Goal: Transaction & Acquisition: Purchase product/service

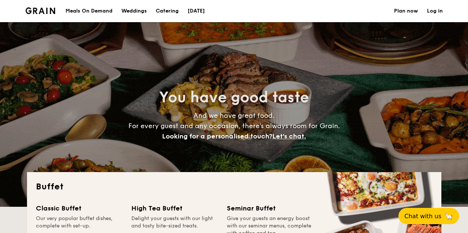
select select
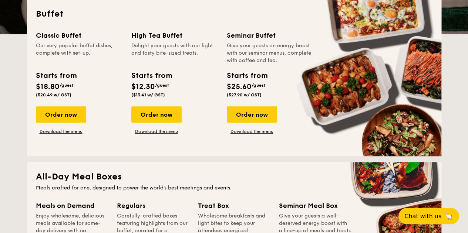
scroll to position [185, 0]
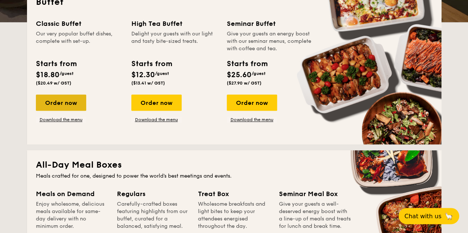
click at [63, 101] on div "Order now" at bounding box center [61, 103] width 50 height 16
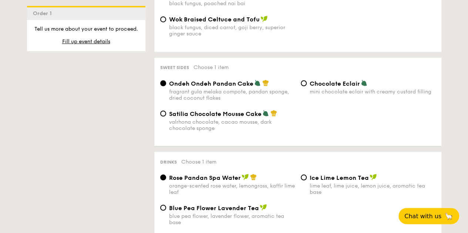
scroll to position [629, 0]
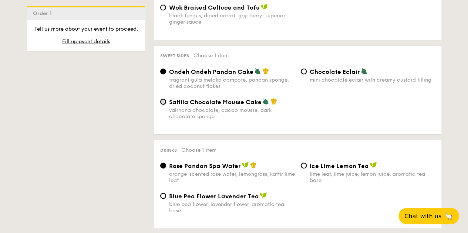
click at [163, 105] on input "Satilia Chocolate Mousse Cake valrhona chocolate, cacao mousse, dark chocolate …" at bounding box center [163, 102] width 6 height 6
radio input "true"
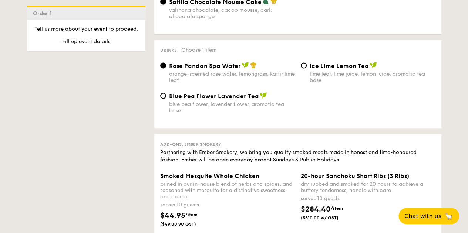
scroll to position [740, 0]
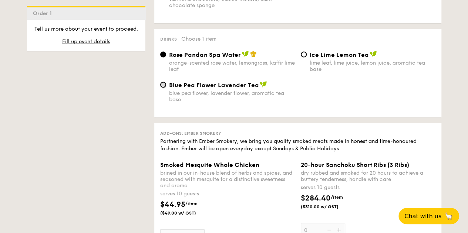
click at [163, 88] on input "Blue Pea Flower Lavender Tea blue pea flower, lavender flower, aromatic tea base" at bounding box center [163, 85] width 6 height 6
radio input "true"
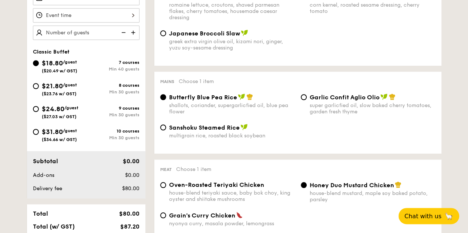
scroll to position [222, 0]
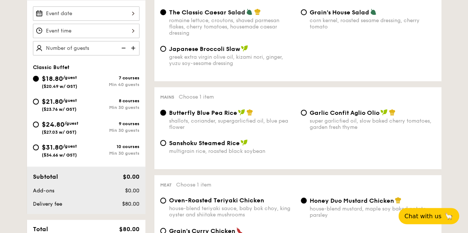
click at [55, 99] on span "$21.80" at bounding box center [52, 102] width 21 height 8
click at [39, 99] on input "$21.80 /guest ($23.76 w/ GST) 8 courses Min 30 guests" at bounding box center [36, 102] width 6 height 6
radio input "true"
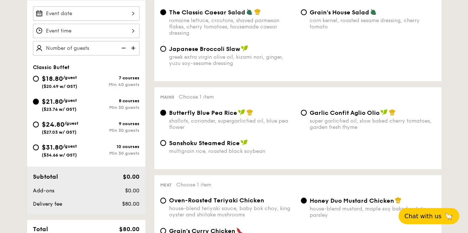
radio input "true"
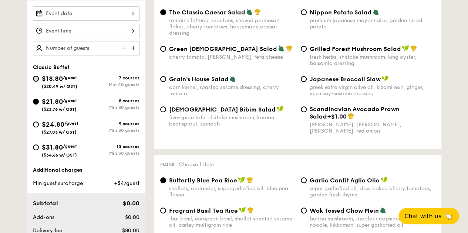
click at [36, 76] on input "$18.80 /guest ($20.49 w/ GST) 7 courses Min 40 guests" at bounding box center [36, 79] width 6 height 6
radio input "true"
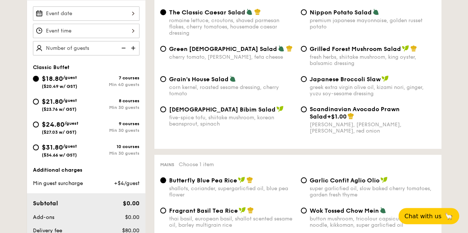
radio input "true"
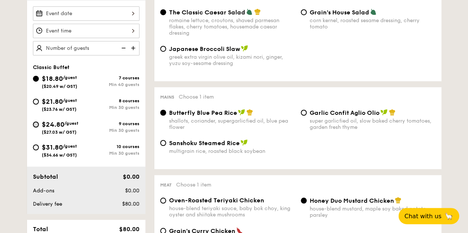
click at [38, 124] on input "$24.80 /guest ($27.03 w/ GST) 9 courses Min 30 guests" at bounding box center [36, 125] width 6 height 6
radio input "true"
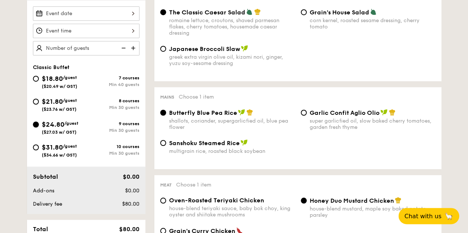
radio input "true"
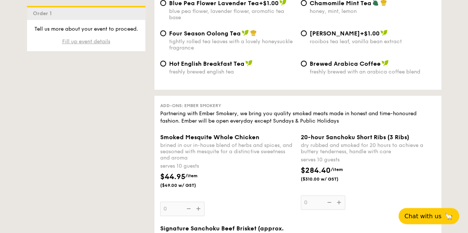
scroll to position [1628, 0]
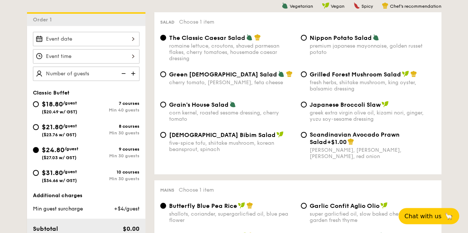
scroll to position [185, 0]
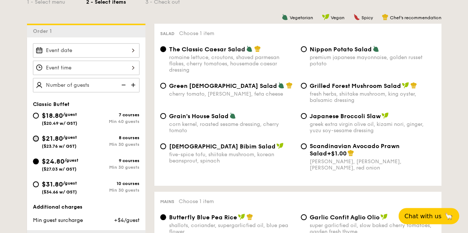
click at [34, 136] on input "$21.80 /guest ($23.76 w/ GST) 8 courses Min 30 guests" at bounding box center [36, 139] width 6 height 6
radio input "true"
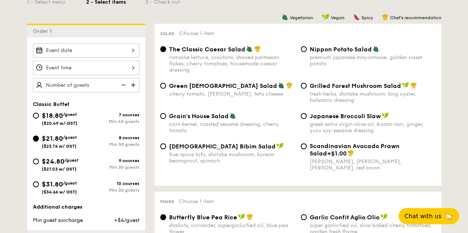
radio input "true"
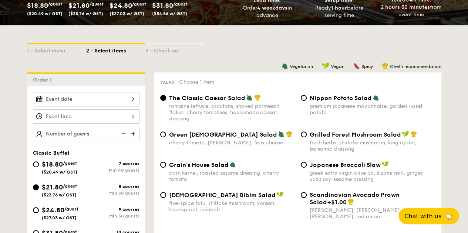
scroll to position [148, 0]
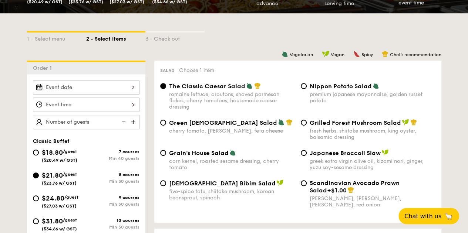
click at [133, 120] on img at bounding box center [133, 122] width 11 height 14
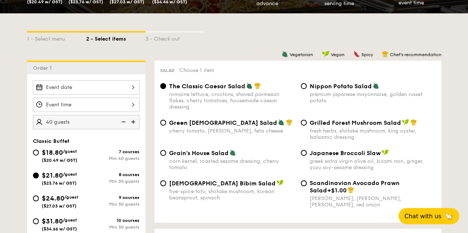
click at [133, 120] on img at bounding box center [133, 122] width 11 height 14
type input "55 guests"
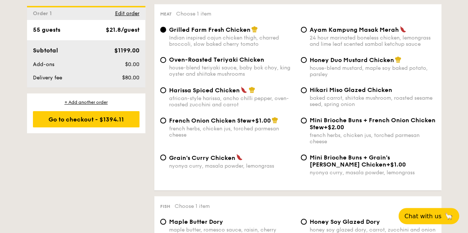
scroll to position [555, 0]
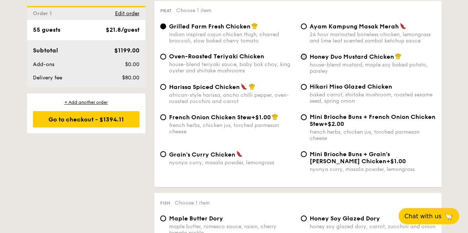
click at [305, 60] on input "Honey Duo Mustard Chicken house-blend mustard, maple soy baked potato, parsley" at bounding box center [304, 57] width 6 height 6
radio input "true"
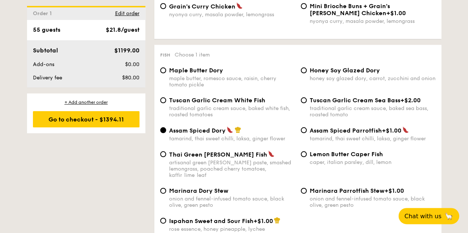
scroll to position [740, 0]
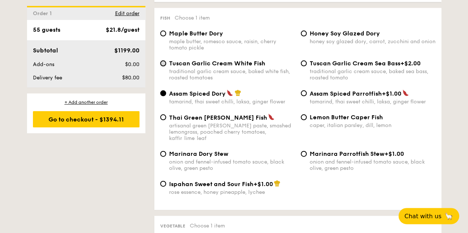
click at [162, 66] on input "Tuscan Garlic Cream White Fish traditional garlic cream sauce, baked white fish…" at bounding box center [163, 64] width 6 height 6
radio input "true"
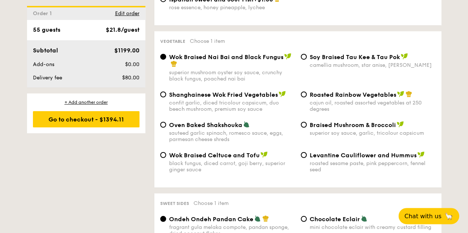
scroll to position [962, 0]
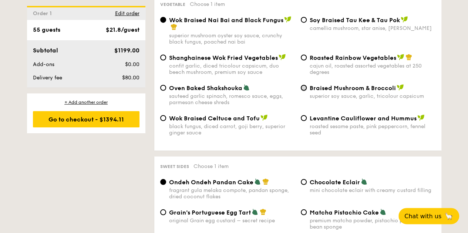
click at [304, 89] on input "Braised Mushroom & Broccoli superior soy sauce, garlic, tricolour capsicum" at bounding box center [304, 88] width 6 height 6
radio input "true"
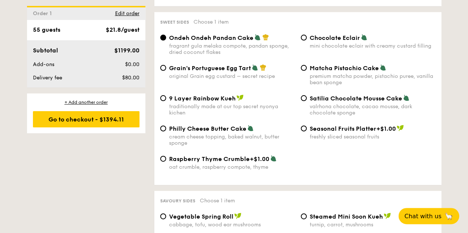
scroll to position [1110, 0]
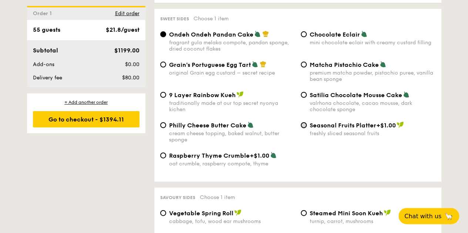
click at [305, 127] on input "Seasonal Fruits Platter +$1.00 freshly sliced seasonal fruits" at bounding box center [304, 125] width 6 height 6
radio input "true"
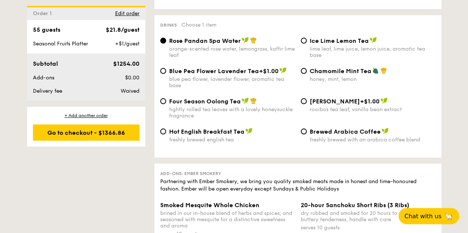
scroll to position [1443, 0]
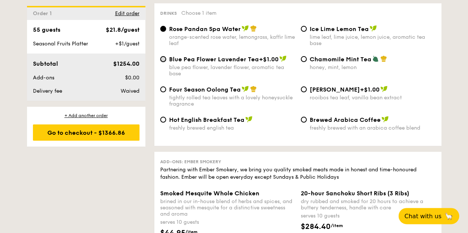
click at [163, 62] on input "Blue Pea Flower Lavender Tea +$1.00 blue pea flower, lavender flower, aromatic …" at bounding box center [163, 59] width 6 height 6
radio input "true"
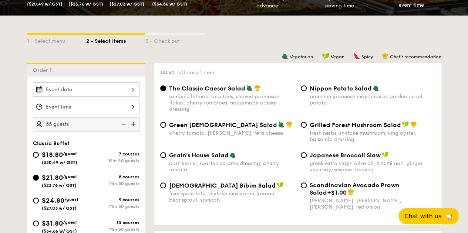
scroll to position [185, 0]
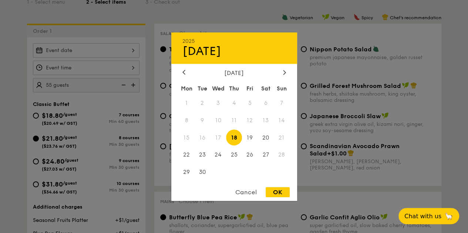
click at [132, 48] on div "2025 Sep [DATE] Tue Wed Thu Fri Sat Sun 1 2 3 4 5 6 7 8 9 10 11 12 13 14 15 16 …" at bounding box center [86, 50] width 107 height 14
click at [283, 66] on div "2025 Sep [DATE] Tue Wed Thu Fri Sat Sun 1 2 3 4 5 6 7 8 9 10 11 12 13 14 15 16 …" at bounding box center [234, 116] width 126 height 169
click at [283, 69] on div at bounding box center [284, 72] width 7 height 7
click at [250, 98] on span "3" at bounding box center [250, 103] width 16 height 16
click at [132, 66] on div at bounding box center [234, 116] width 468 height 233
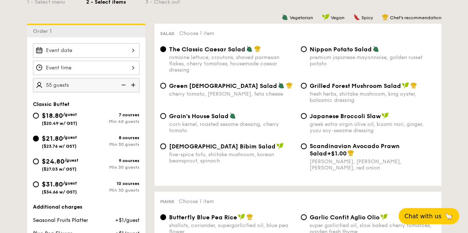
click at [132, 66] on div at bounding box center [86, 68] width 107 height 14
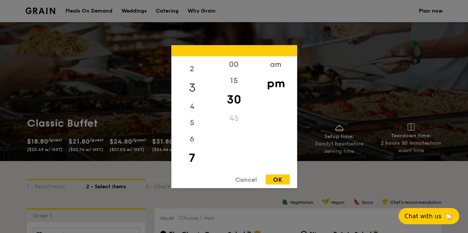
scroll to position [87, 0]
click at [278, 65] on div "am" at bounding box center [276, 66] width 42 height 21
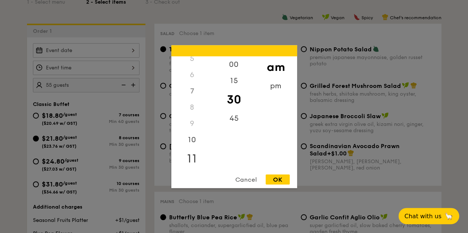
click at [190, 160] on div "11" at bounding box center [192, 158] width 42 height 21
click at [274, 179] on div "OK" at bounding box center [278, 180] width 24 height 10
type input "11:30AM"
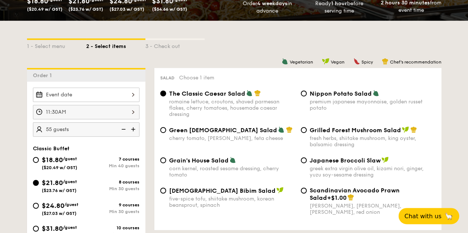
scroll to position [148, 0]
